Goal: Task Accomplishment & Management: Use online tool/utility

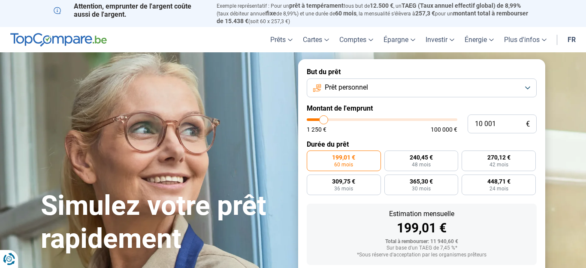
click at [350, 85] on span "Prêt personnel" at bounding box center [346, 87] width 43 height 9
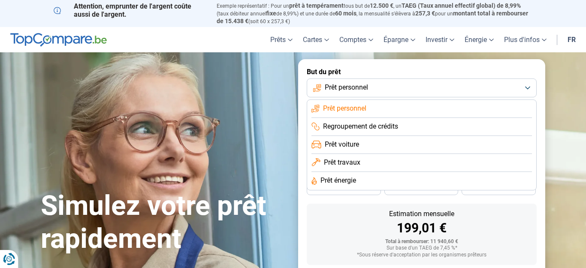
click at [261, 109] on div "Simulez votre prêt rapidement But du prêt Prêt personnel Prêt personnel Regroup…" at bounding box center [293, 191] width 515 height 265
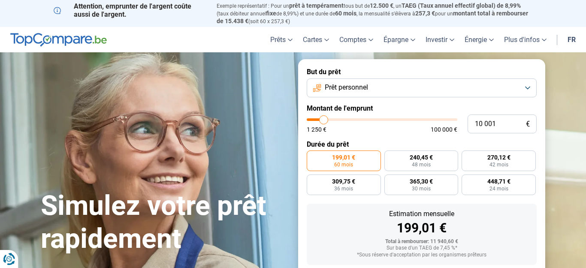
type input "12 500"
type input "12500"
type input "14 250"
type input "14250"
type input "16 750"
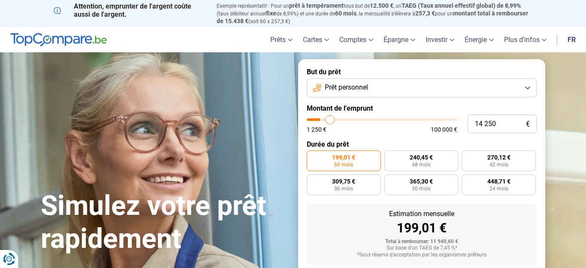
type input "16750"
type input "19 500"
type input "19500"
type input "23 750"
type input "23750"
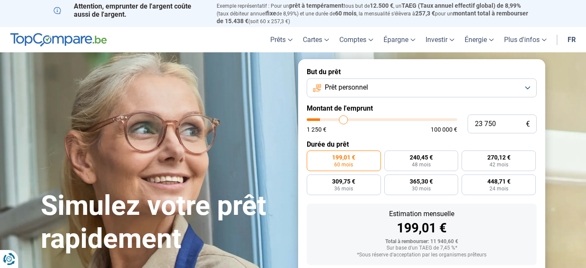
type input "27 500"
type input "27500"
type input "36 500"
type input "36500"
type input "45 000"
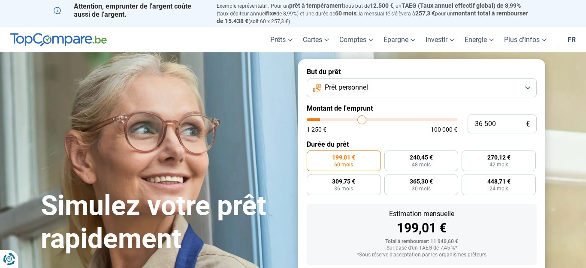
type input "45000"
type input "53 750"
type input "53750"
type input "57 750"
type input "57750"
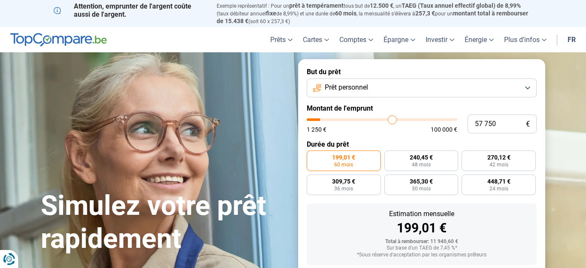
type input "64 500"
type input "64500"
type input "71 500"
type input "71500"
type input "77 750"
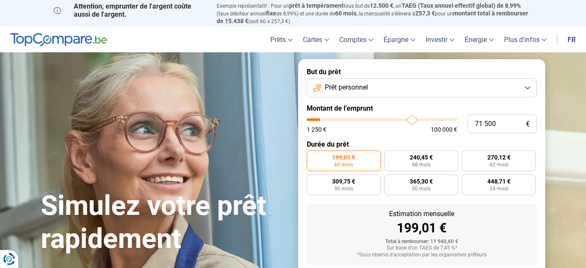
type input "77750"
type input "82 750"
type input "82750"
type input "87 500"
type input "87500"
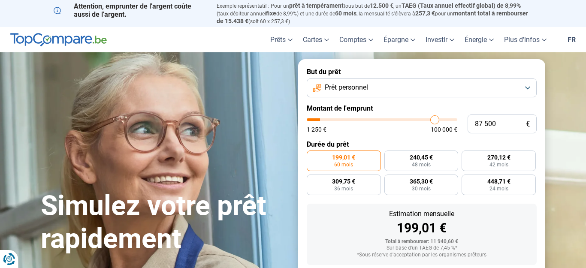
type input "91 500"
type input "91500"
type input "93 000"
type input "93000"
type input "96 250"
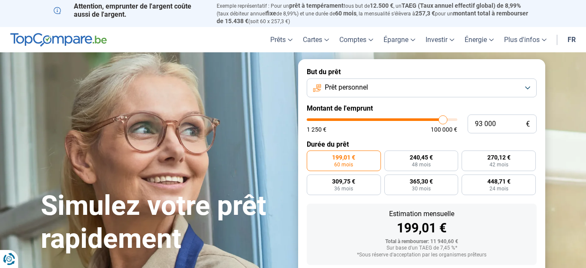
type input "96250"
type input "99 000"
type input "99000"
type input "100 000"
drag, startPoint x: 326, startPoint y: 118, endPoint x: 466, endPoint y: 105, distance: 140.5
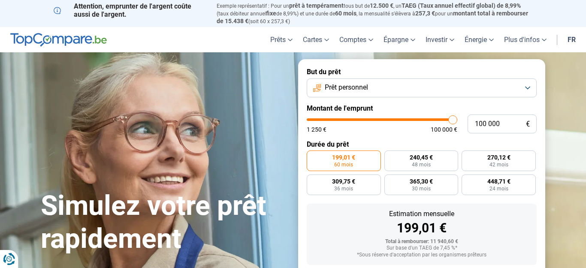
type input "100000"
click at [466, 105] on form "But du prêt Prêt personnel Montant de l'emprunt 100 000 € 1 250 € 100 000 € Dur…" at bounding box center [421, 191] width 247 height 265
radio input "false"
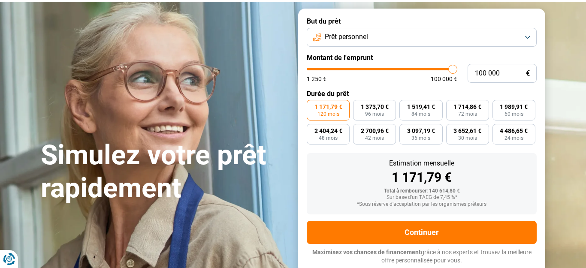
scroll to position [51, 0]
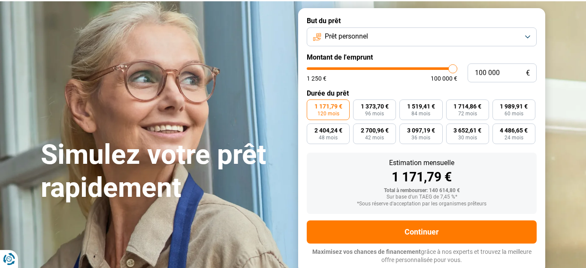
click at [472, 38] on button "Prêt personnel" at bounding box center [422, 36] width 230 height 19
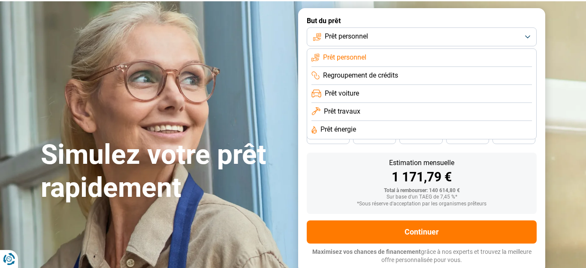
click at [391, 73] on span "Regroupement de crédits" at bounding box center [360, 75] width 75 height 9
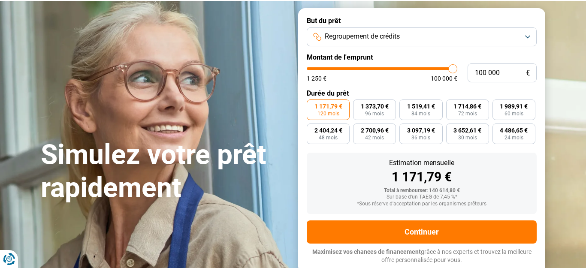
scroll to position [45, 0]
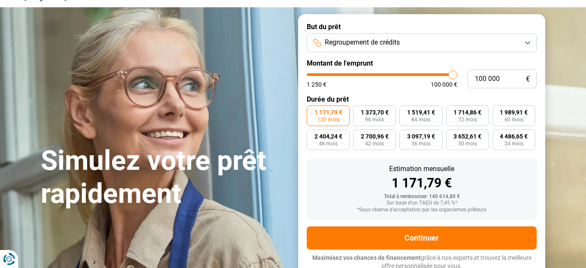
click at [404, 42] on button "Regroupement de crédits" at bounding box center [422, 42] width 230 height 19
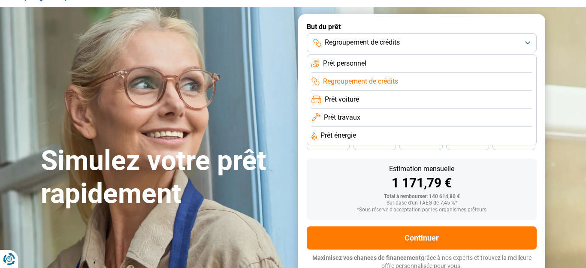
click at [356, 99] on span "Prêt voiture" at bounding box center [342, 99] width 34 height 9
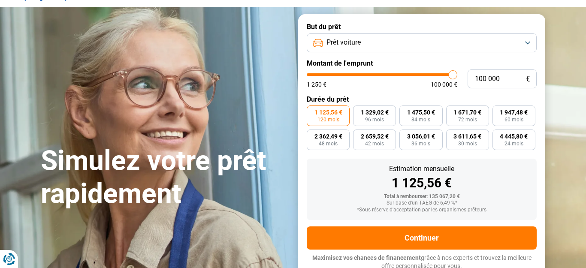
click at [385, 41] on button "Prêt voiture" at bounding box center [422, 42] width 230 height 19
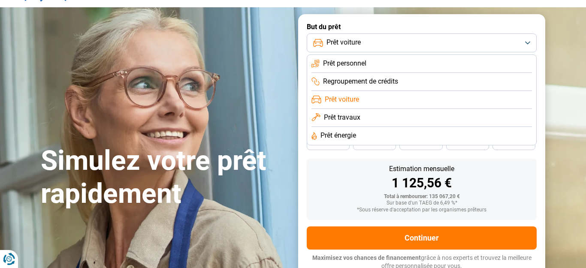
click at [349, 117] on span "Prêt travaux" at bounding box center [342, 117] width 36 height 9
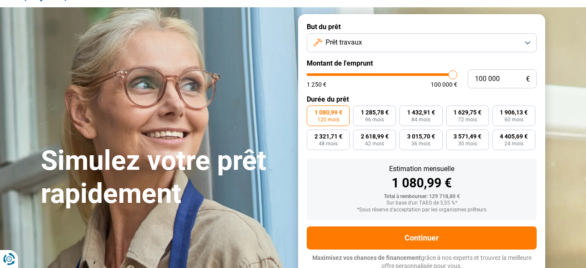
click at [382, 42] on button "Prêt travaux" at bounding box center [422, 42] width 230 height 19
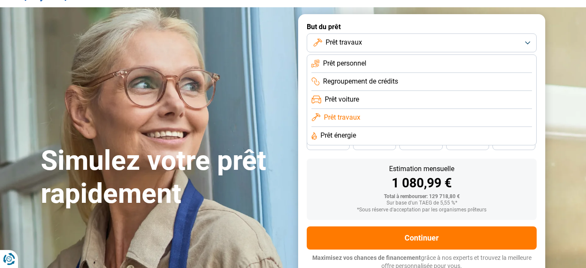
click at [343, 135] on span "Prêt énergie" at bounding box center [338, 135] width 36 height 9
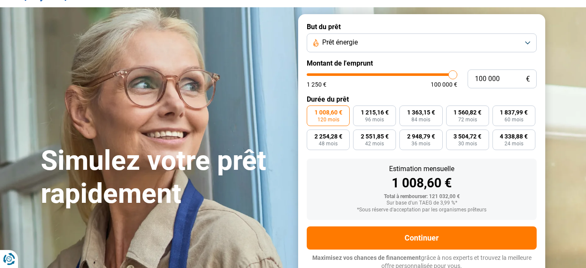
click at [400, 42] on button "Prêt énergie" at bounding box center [422, 42] width 230 height 19
